Goal: Task Accomplishment & Management: Complete application form

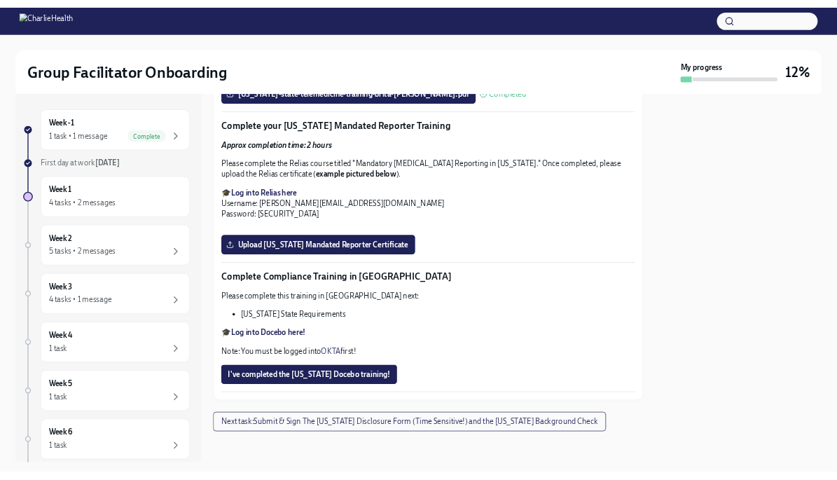
scroll to position [3490, 0]
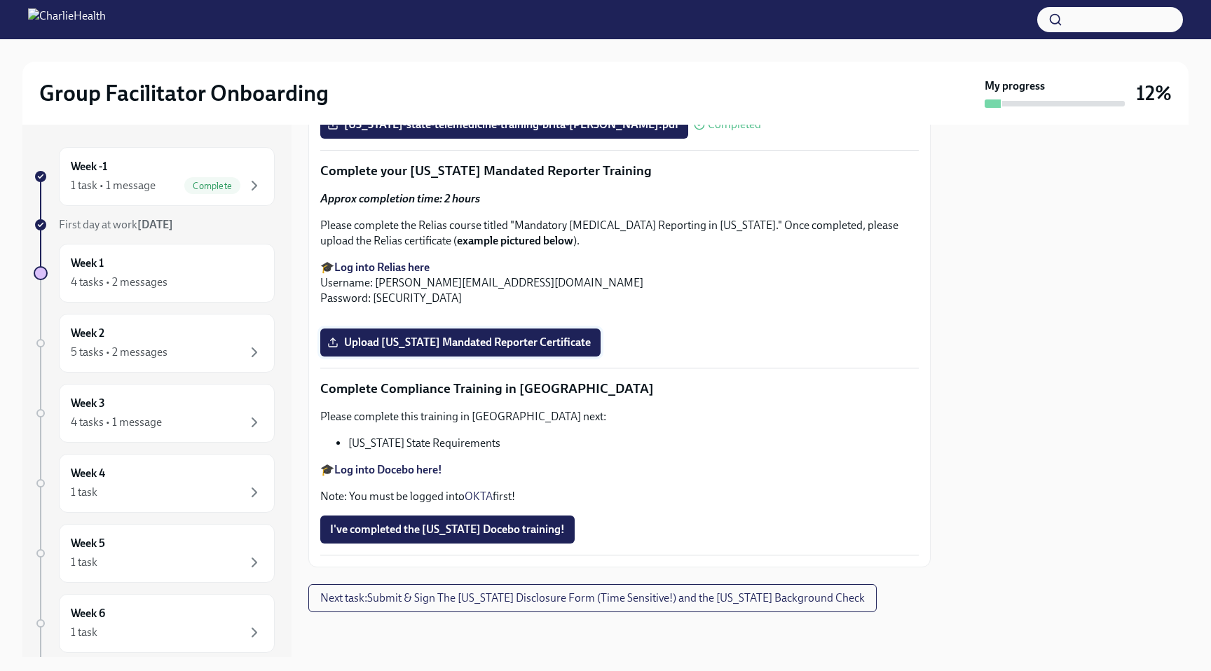
click at [530, 350] on span "Upload [US_STATE] Mandated Reporter Certificate" at bounding box center [460, 343] width 261 height 14
click at [0, 0] on input "Upload [US_STATE] Mandated Reporter Certificate" at bounding box center [0, 0] width 0 height 0
click at [469, 350] on span "Upload [US_STATE] Mandated Reporter Certificate" at bounding box center [460, 343] width 261 height 14
click at [0, 0] on input "Upload [US_STATE] Mandated Reporter Certificate" at bounding box center [0, 0] width 0 height 0
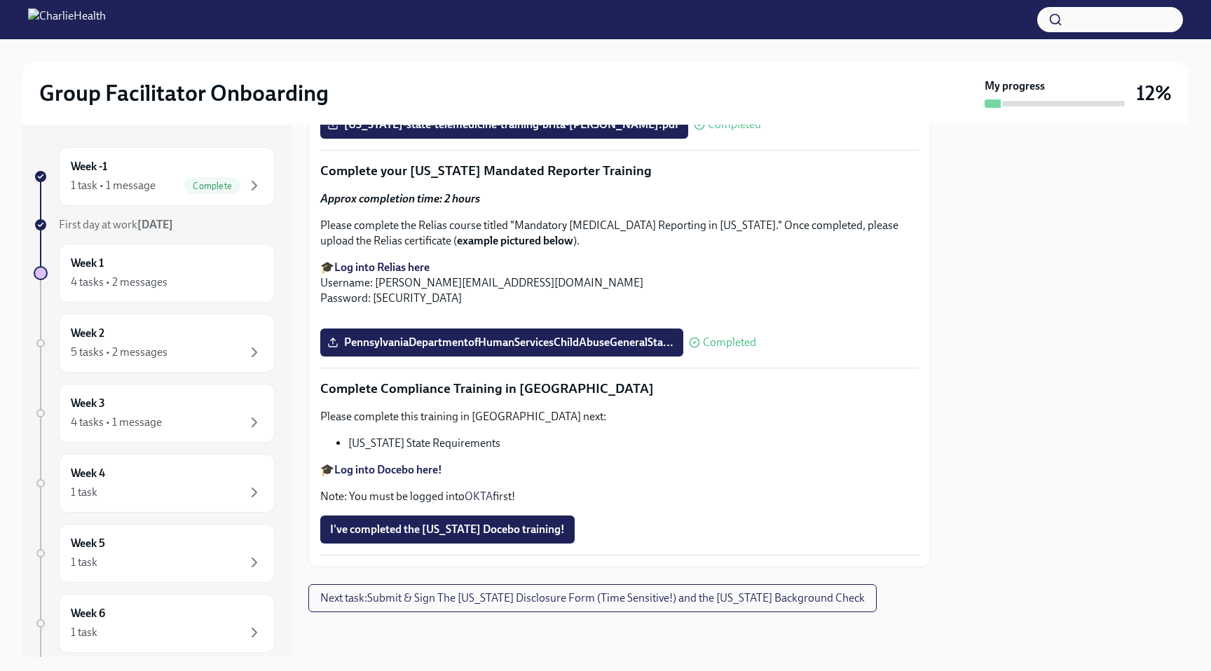
scroll to position [3040, 0]
click at [570, 596] on span "Next task : Submit & Sign The [US_STATE] Disclosure Form (Time Sensitive!) and …" at bounding box center [592, 598] width 544 height 14
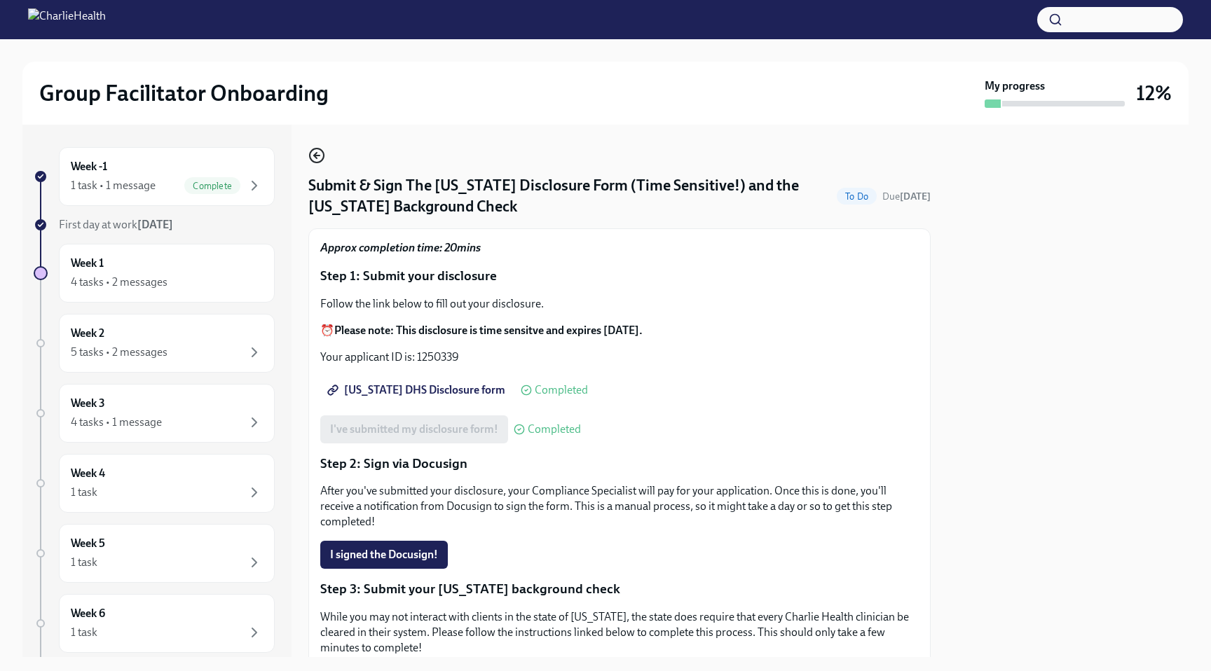
click at [313, 158] on icon "button" at bounding box center [316, 155] width 17 height 17
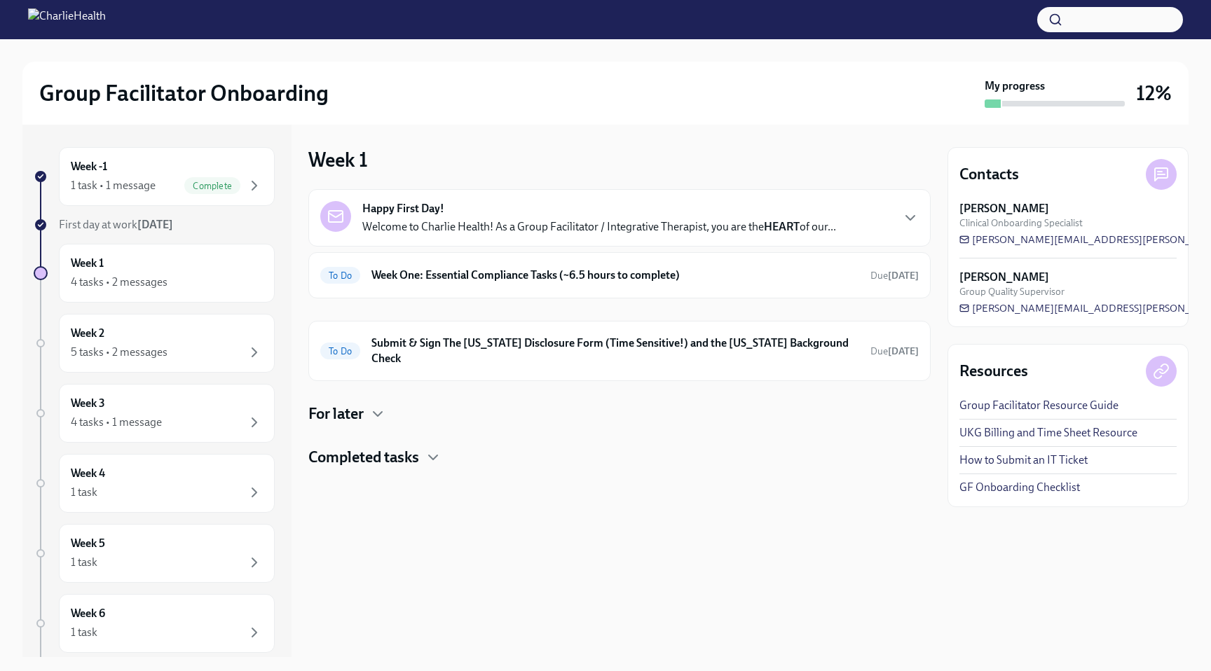
click at [490, 227] on p "Welcome to Charlie Health! As a Group Facilitator / Integrative Therapist, you …" at bounding box center [599, 226] width 474 height 15
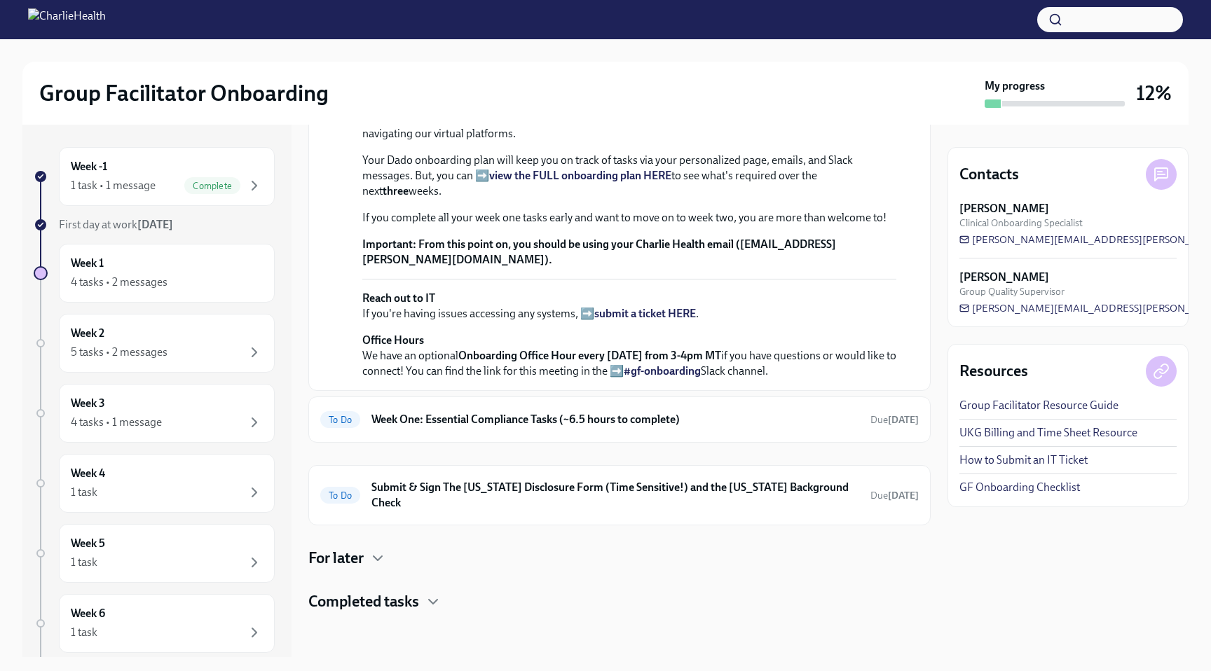
scroll to position [460, 0]
click at [540, 427] on h6 "Week One: Essential Compliance Tasks (~6.5 hours to complete)" at bounding box center [615, 419] width 488 height 15
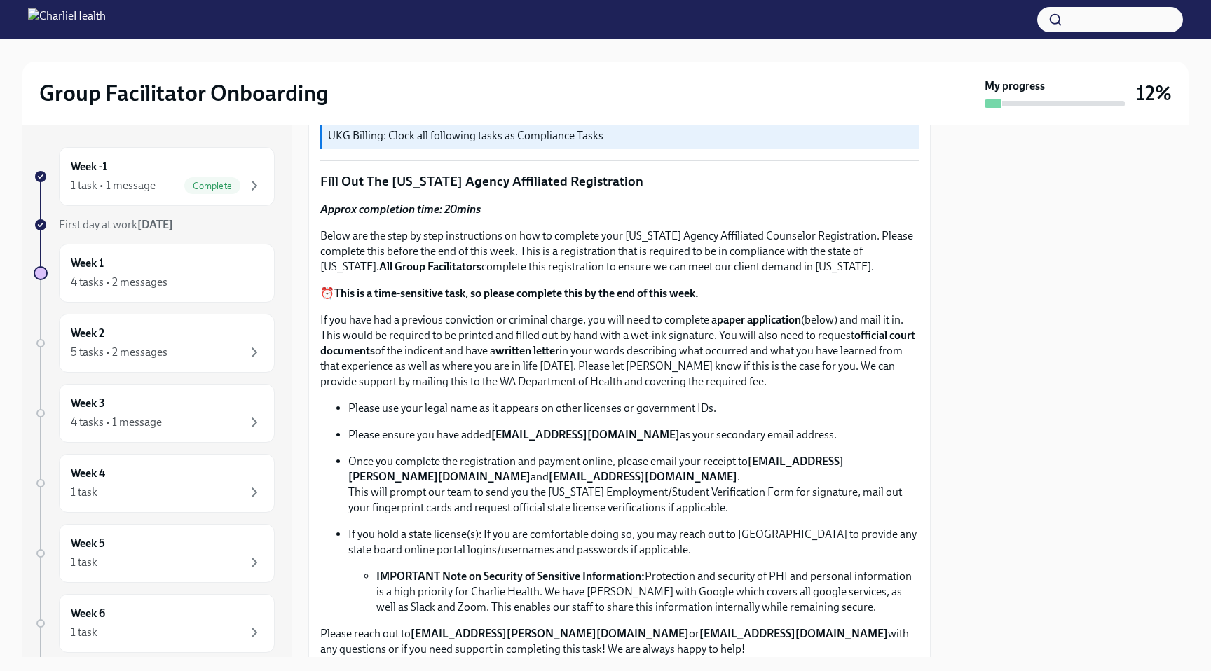
scroll to position [500, 0]
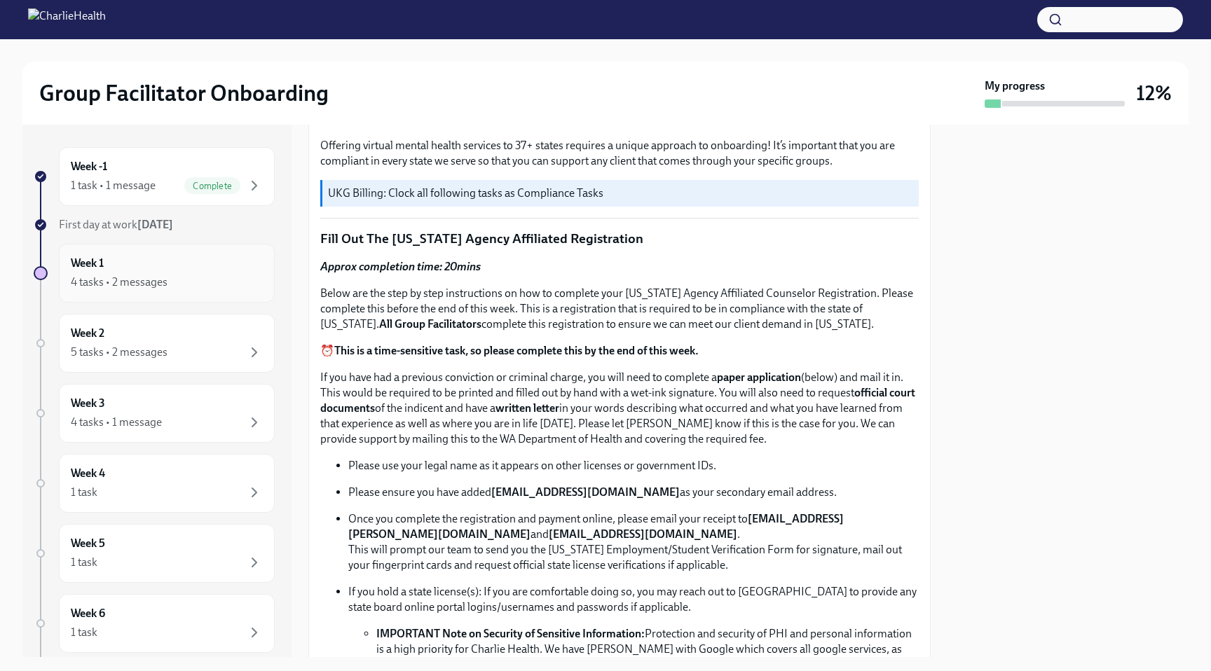
click at [177, 253] on div "Week 1 4 tasks • 2 messages" at bounding box center [167, 273] width 216 height 59
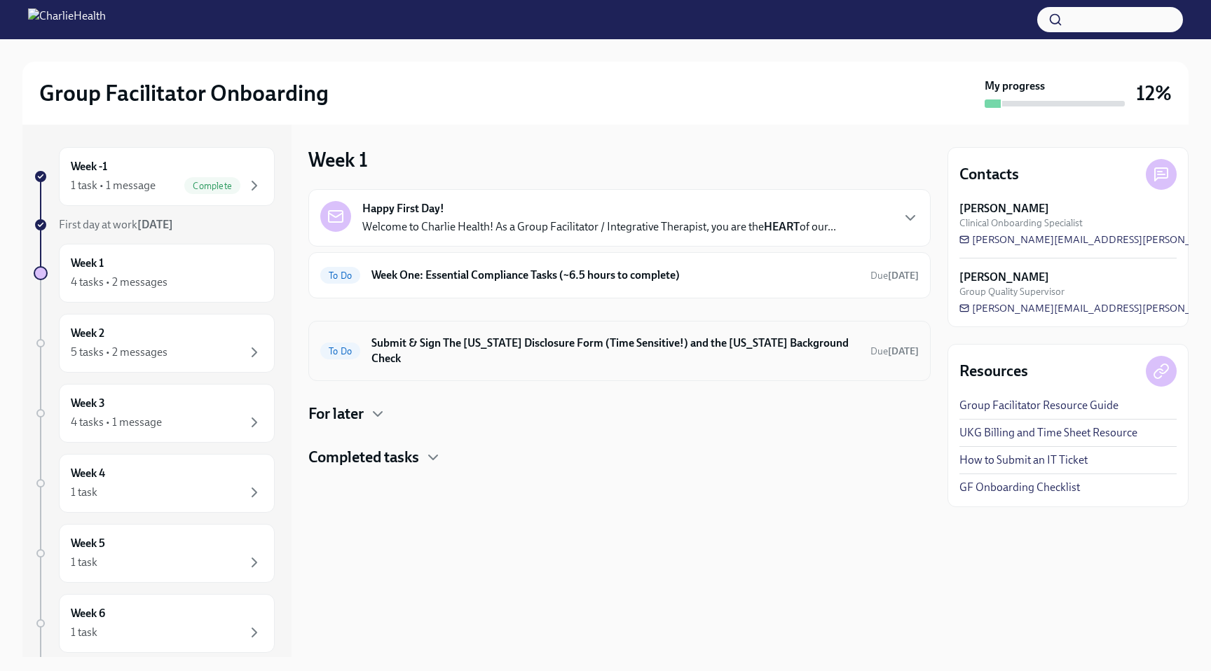
click at [476, 341] on h6 "Submit & Sign The [US_STATE] Disclosure Form (Time Sensitive!) and the [US_STAT…" at bounding box center [615, 351] width 488 height 31
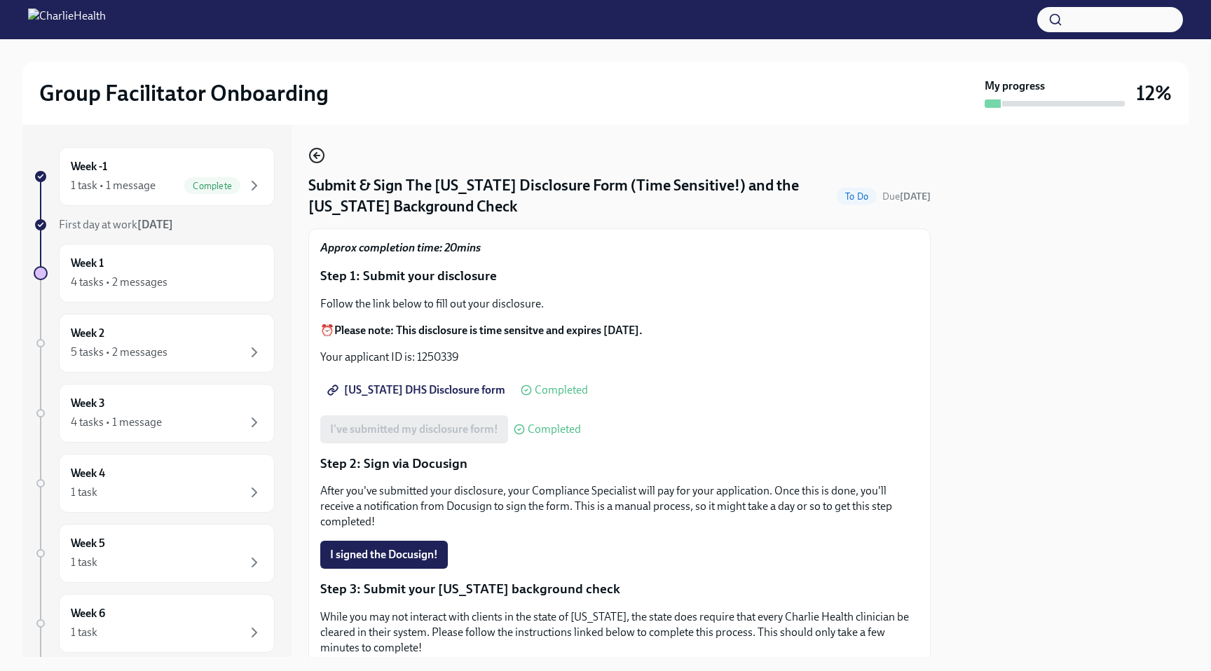
click at [319, 153] on icon "button" at bounding box center [316, 155] width 17 height 17
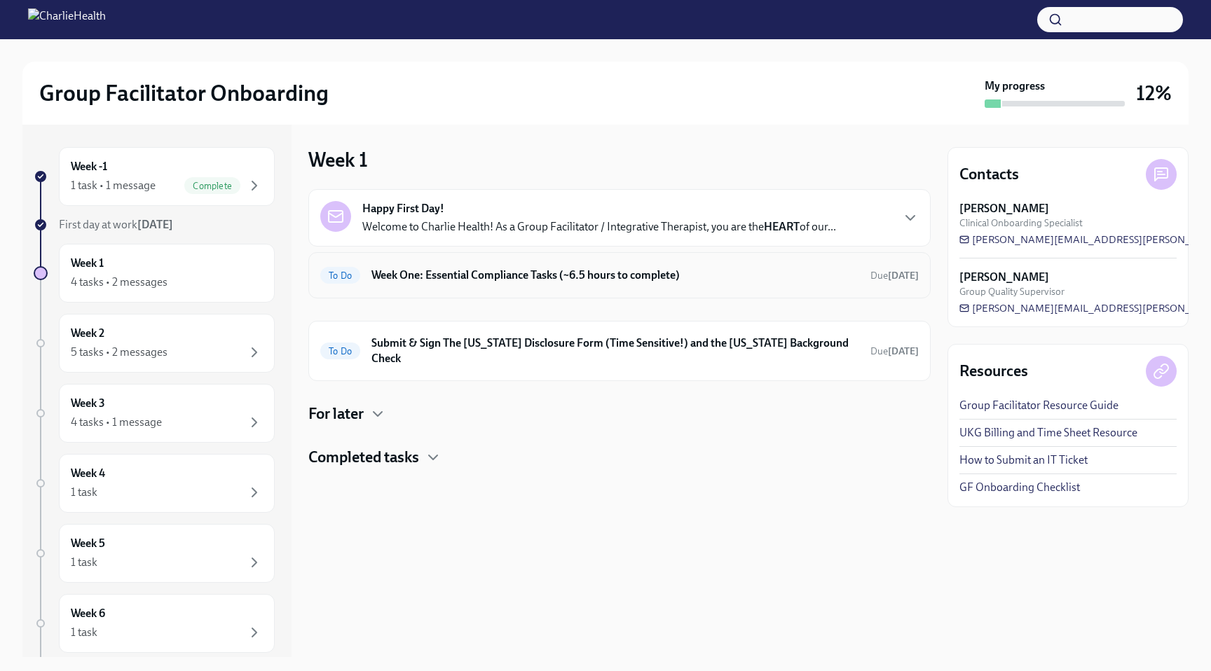
click at [453, 272] on h6 "Week One: Essential Compliance Tasks (~6.5 hours to complete)" at bounding box center [615, 275] width 488 height 15
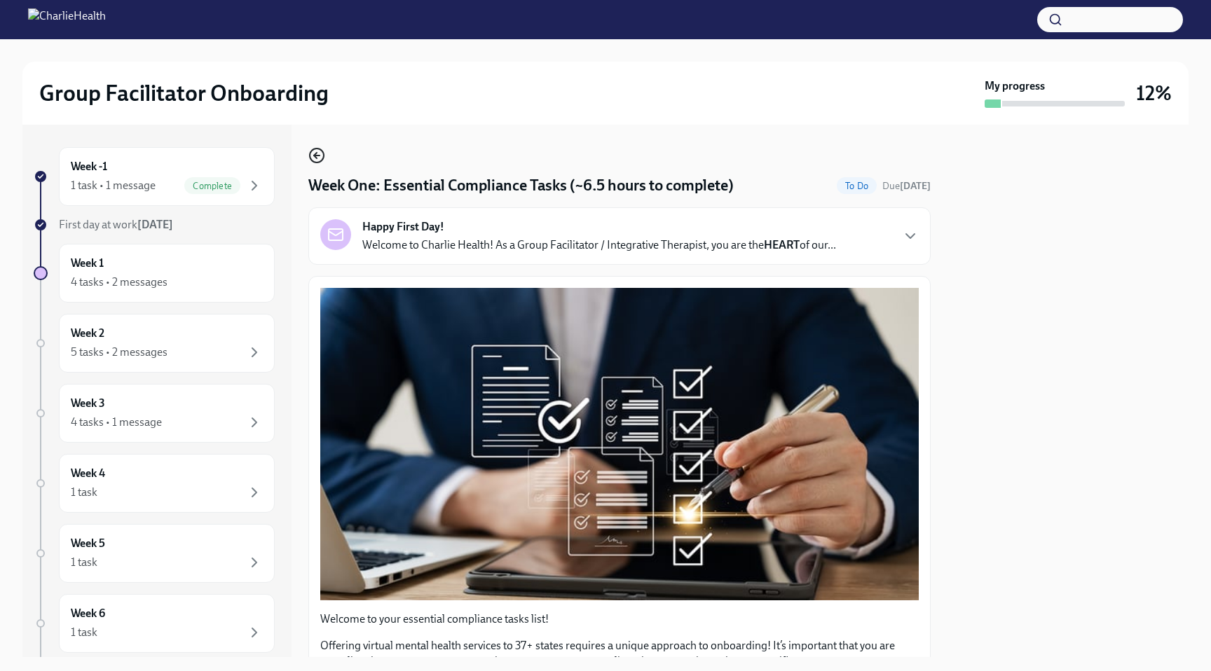
click at [318, 157] on icon "button" at bounding box center [316, 155] width 17 height 17
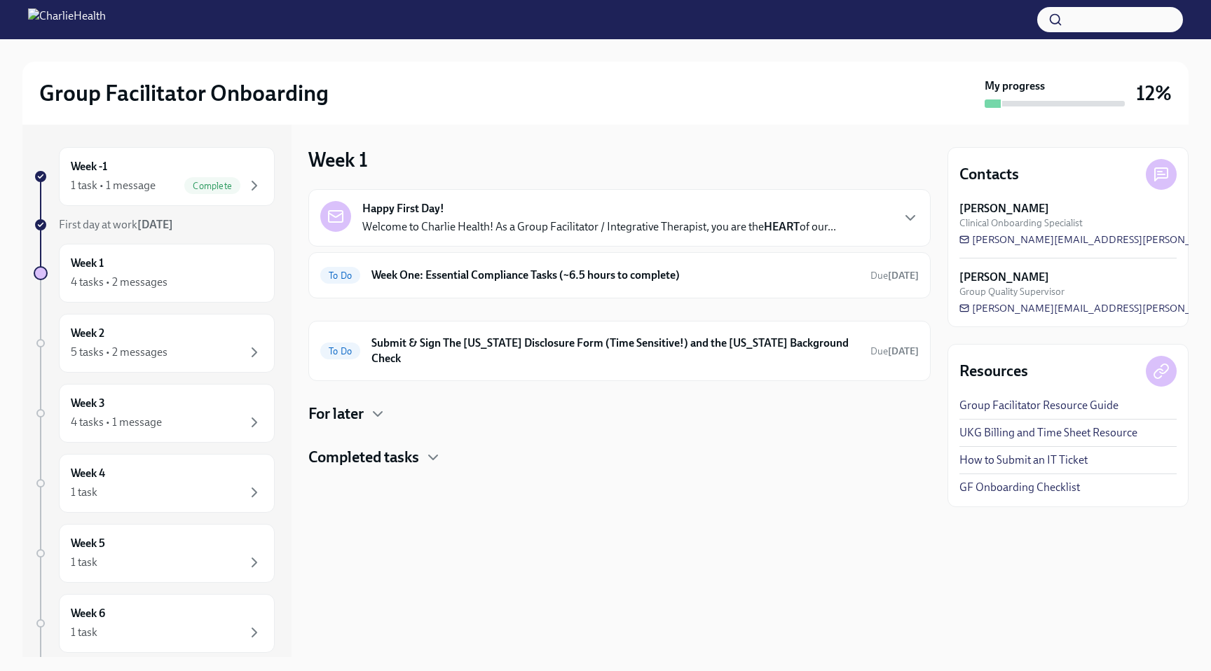
click at [387, 231] on p "Welcome to Charlie Health! As a Group Facilitator / Integrative Therapist, you …" at bounding box center [599, 226] width 474 height 15
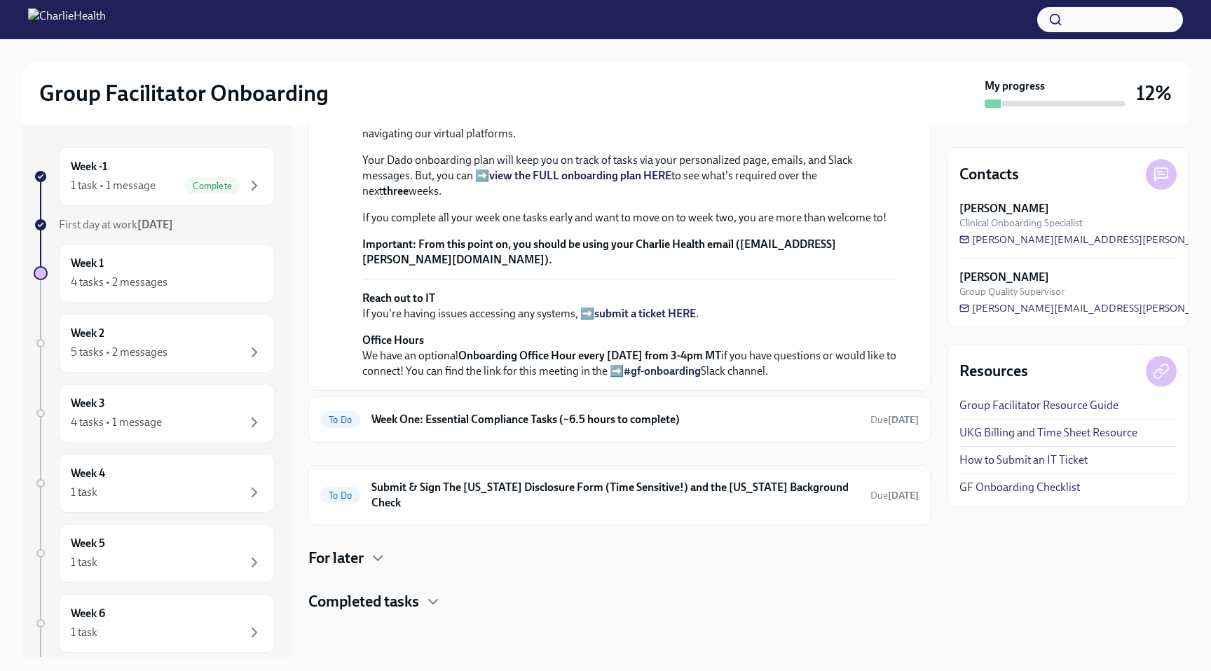
scroll to position [461, 0]
click at [463, 427] on h6 "Week One: Essential Compliance Tasks (~6.5 hours to complete)" at bounding box center [615, 419] width 488 height 15
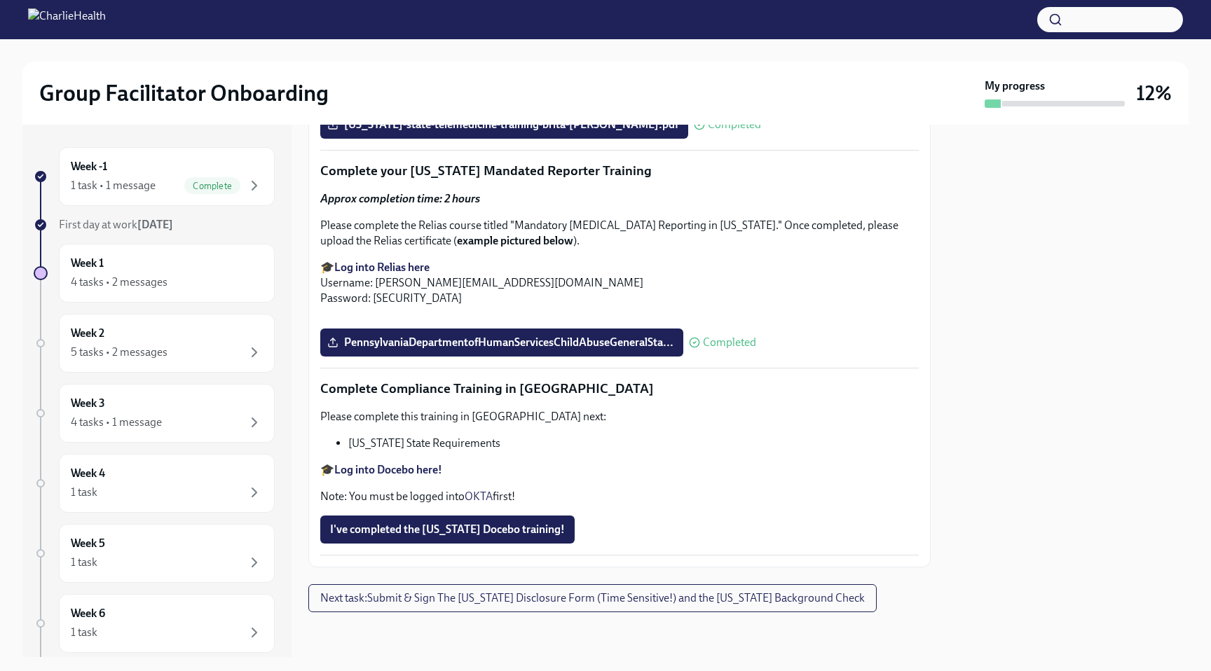
scroll to position [3043, 0]
click at [381, 469] on strong "Log into Docebo here!" at bounding box center [388, 469] width 108 height 13
